Goal: Navigation & Orientation: Find specific page/section

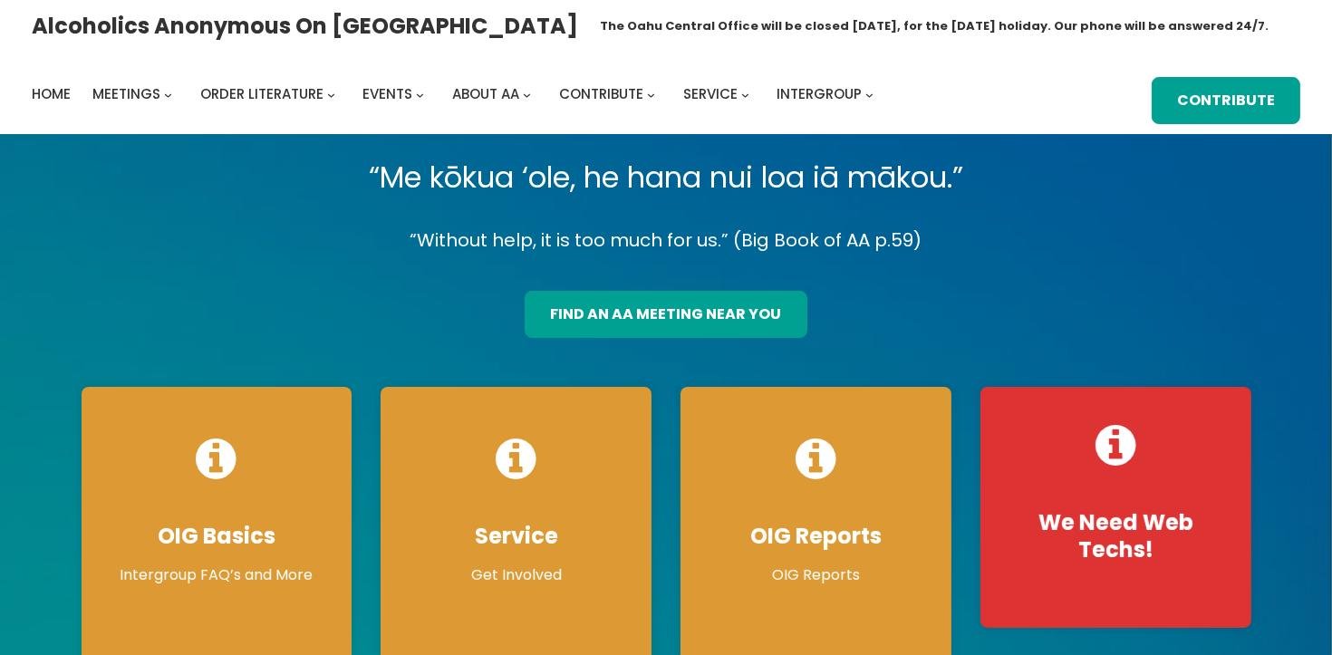
click at [1196, 314] on div "find an aa meeting near you" at bounding box center [666, 308] width 1199 height 60
click at [898, 298] on div "find an aa meeting near you" at bounding box center [666, 308] width 1199 height 60
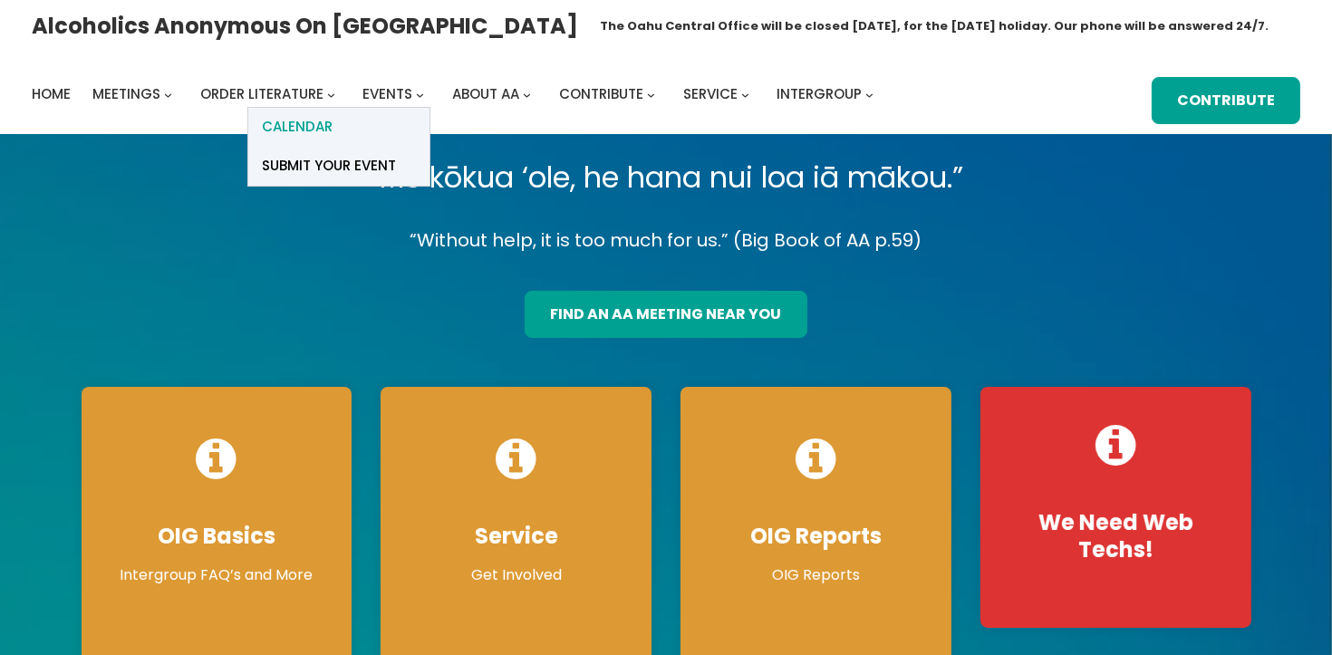
click at [383, 109] on link "Calendar" at bounding box center [338, 127] width 181 height 39
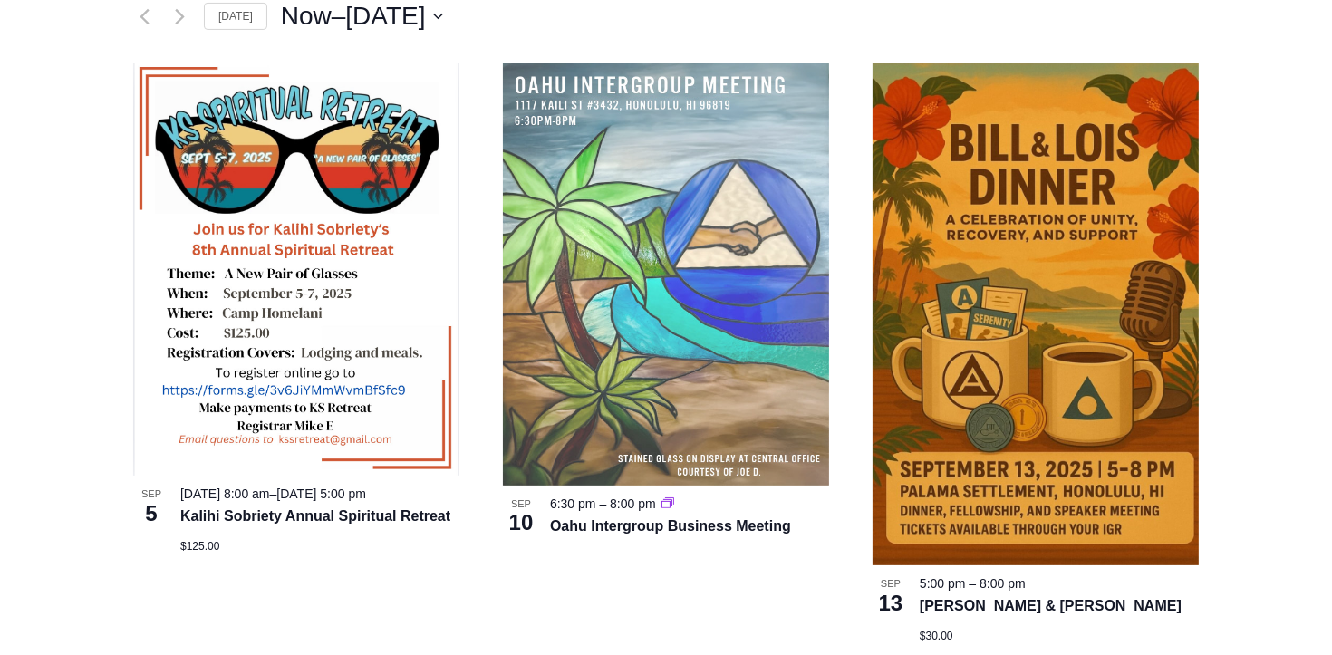
scroll to position [619, 0]
